Goal: Navigation & Orientation: Find specific page/section

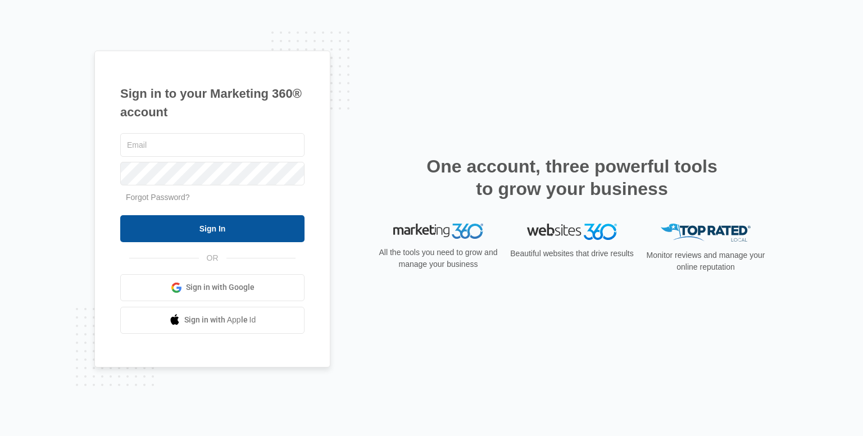
type input "[EMAIL_ADDRESS][DOMAIN_NAME]"
click at [212, 225] on input "Sign In" at bounding box center [212, 228] width 184 height 27
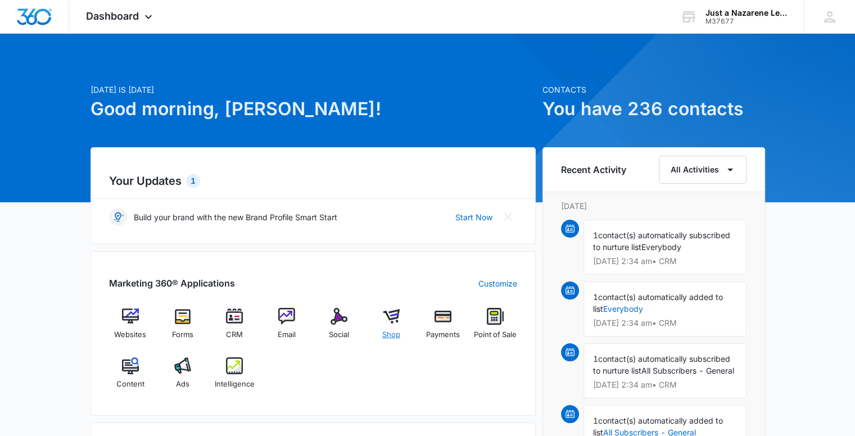
click at [387, 334] on span "Shop" at bounding box center [391, 334] width 18 height 11
